Goal: Browse casually

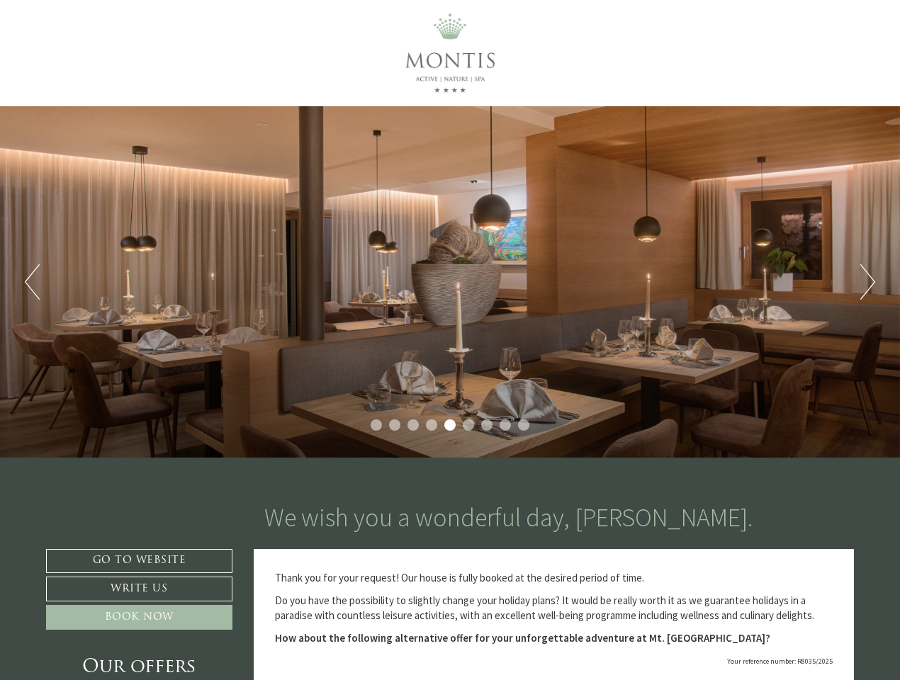
click at [450, 340] on div "Previous Next 1 2 3 4 5 6 7 8 9" at bounding box center [450, 281] width 900 height 351
click at [32, 282] on button "Previous" at bounding box center [32, 281] width 15 height 35
click at [450, 282] on div "Previous Next 1 2 3 4 5 6 7 8 9" at bounding box center [450, 281] width 900 height 351
click at [867, 282] on button "Next" at bounding box center [867, 281] width 15 height 35
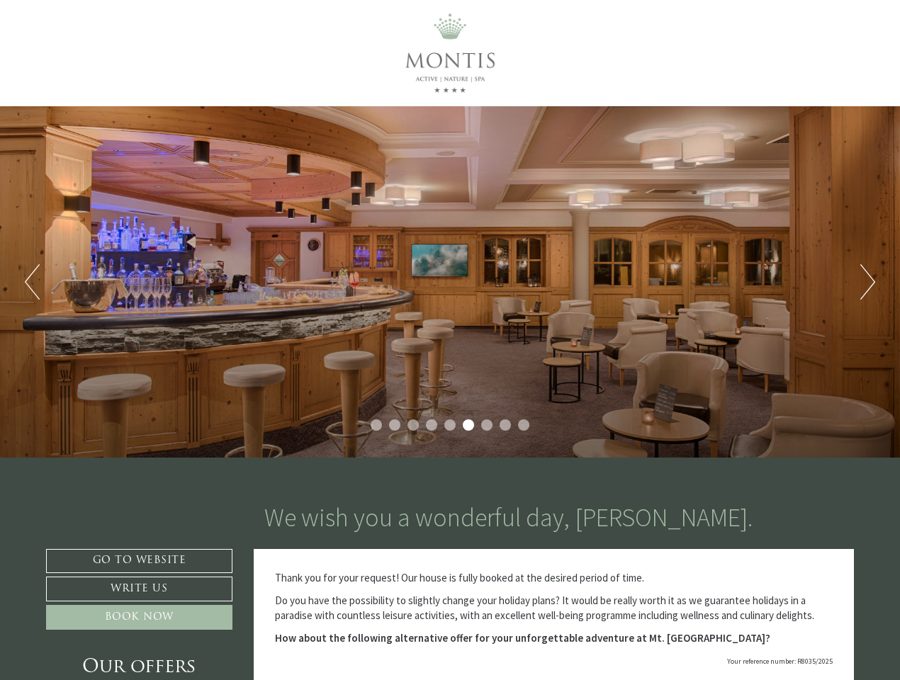
click at [376, 425] on li "1" at bounding box center [375, 424] width 11 height 11
click at [395, 425] on li "2" at bounding box center [394, 424] width 11 height 11
click at [413, 425] on li "3" at bounding box center [412, 424] width 11 height 11
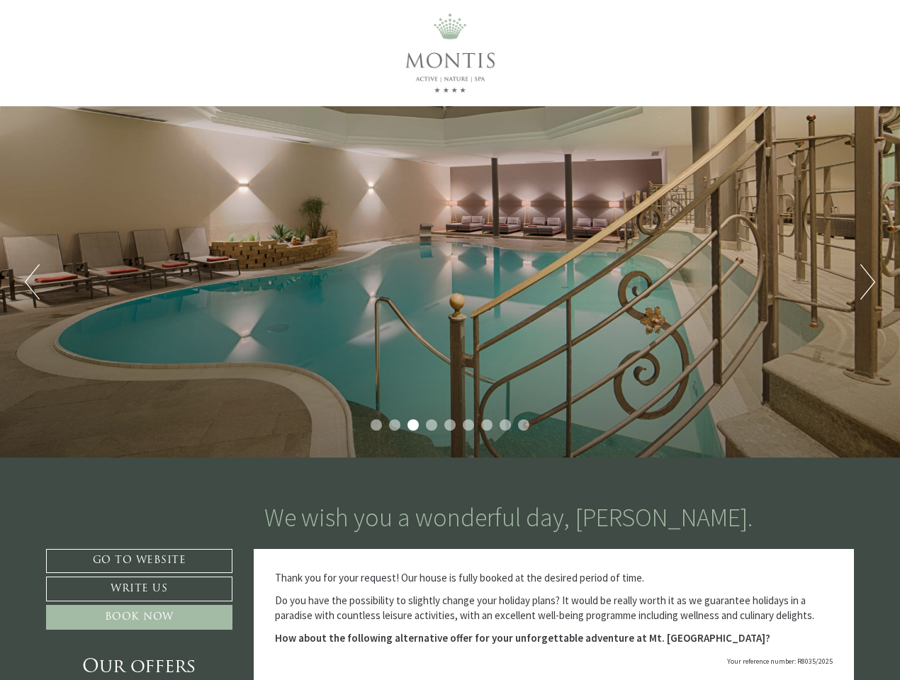
click at [431, 425] on li "4" at bounding box center [431, 424] width 11 height 11
click at [450, 425] on li "5" at bounding box center [449, 424] width 11 height 11
click at [468, 425] on li "6" at bounding box center [468, 424] width 11 height 11
